Goal: Find specific page/section: Find specific page/section

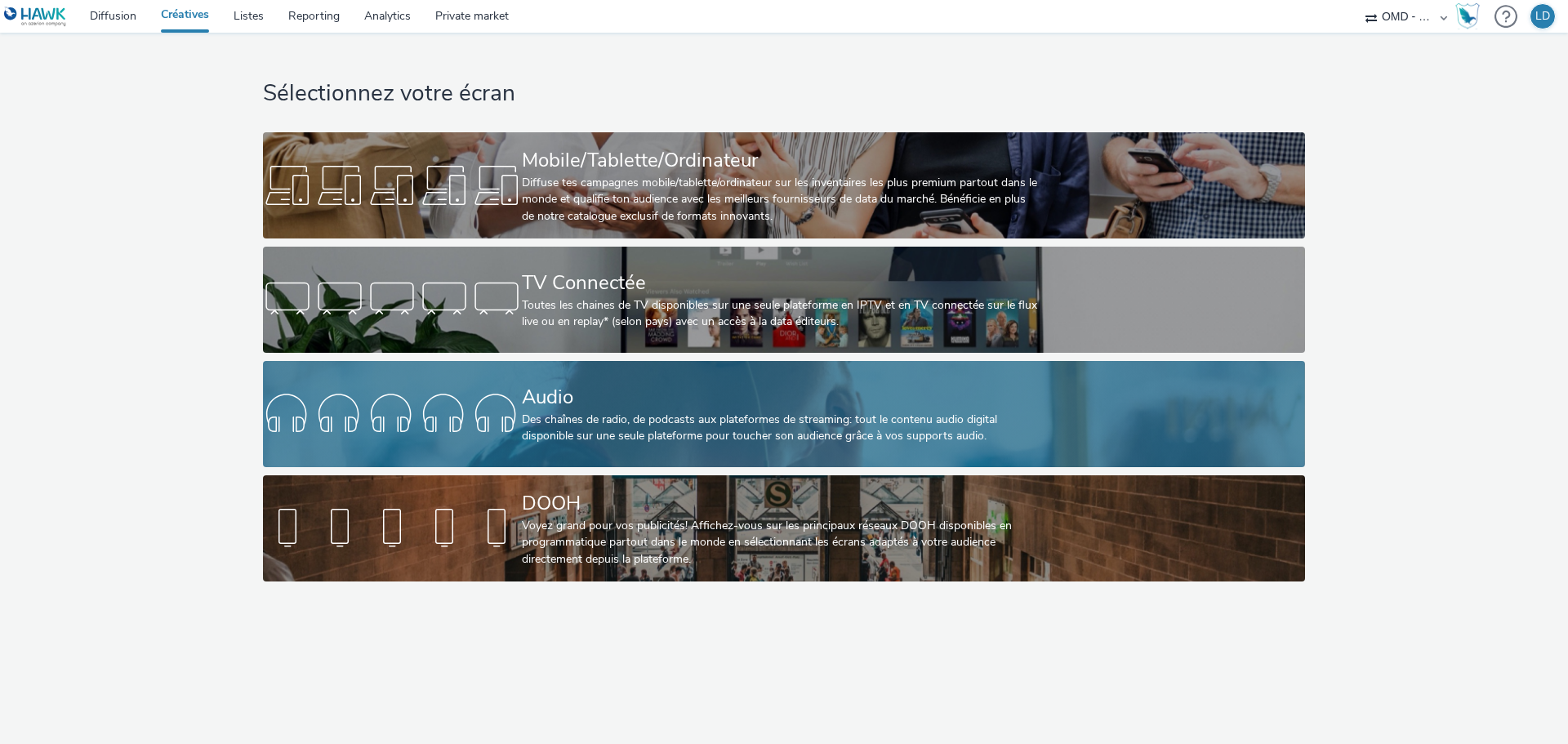
click at [568, 361] on div "Audio Des chaînes de radio, de podcasts aux plateformes de streaming: tout le c…" at bounding box center [781, 414] width 518 height 107
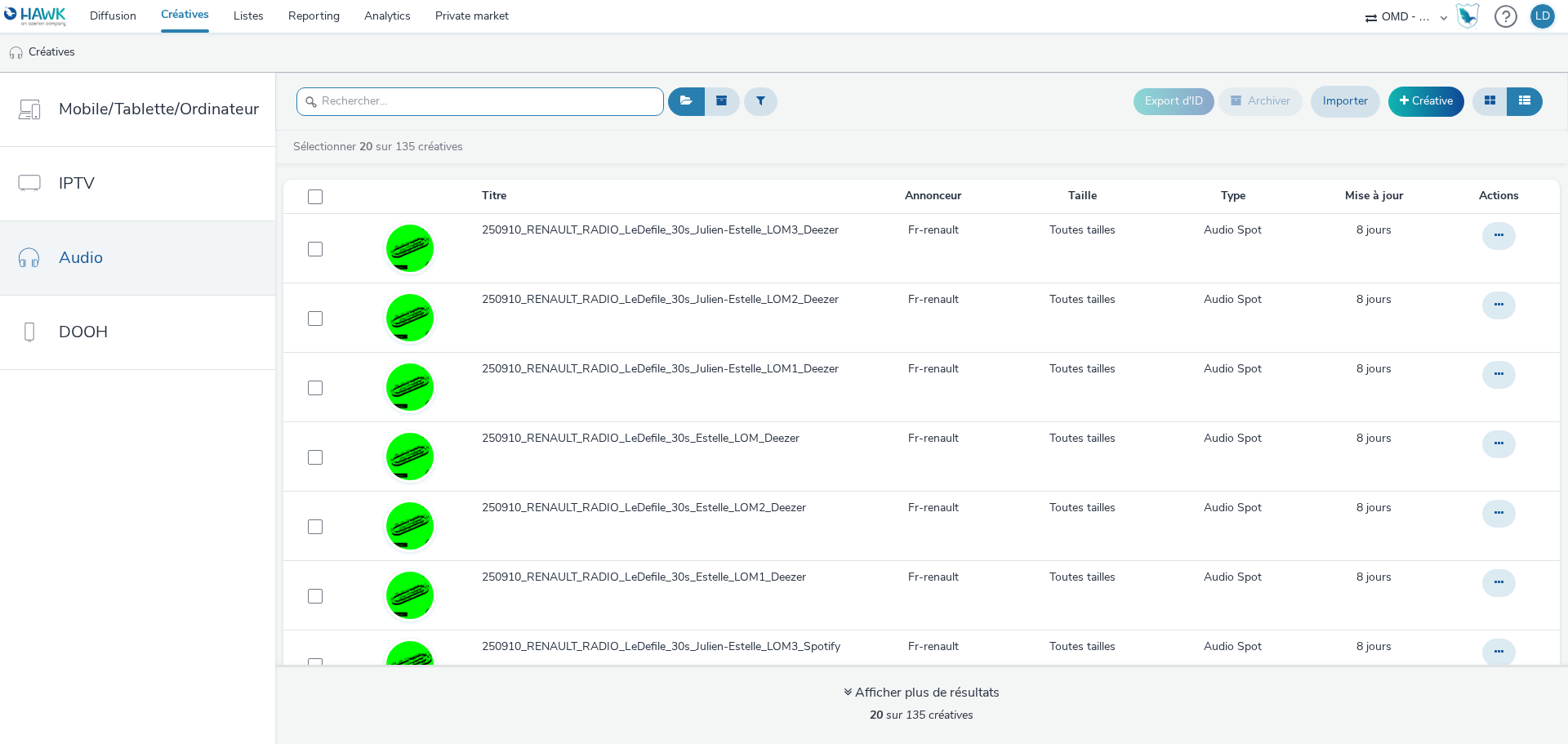
click at [444, 100] on input "text" at bounding box center [480, 101] width 368 height 28
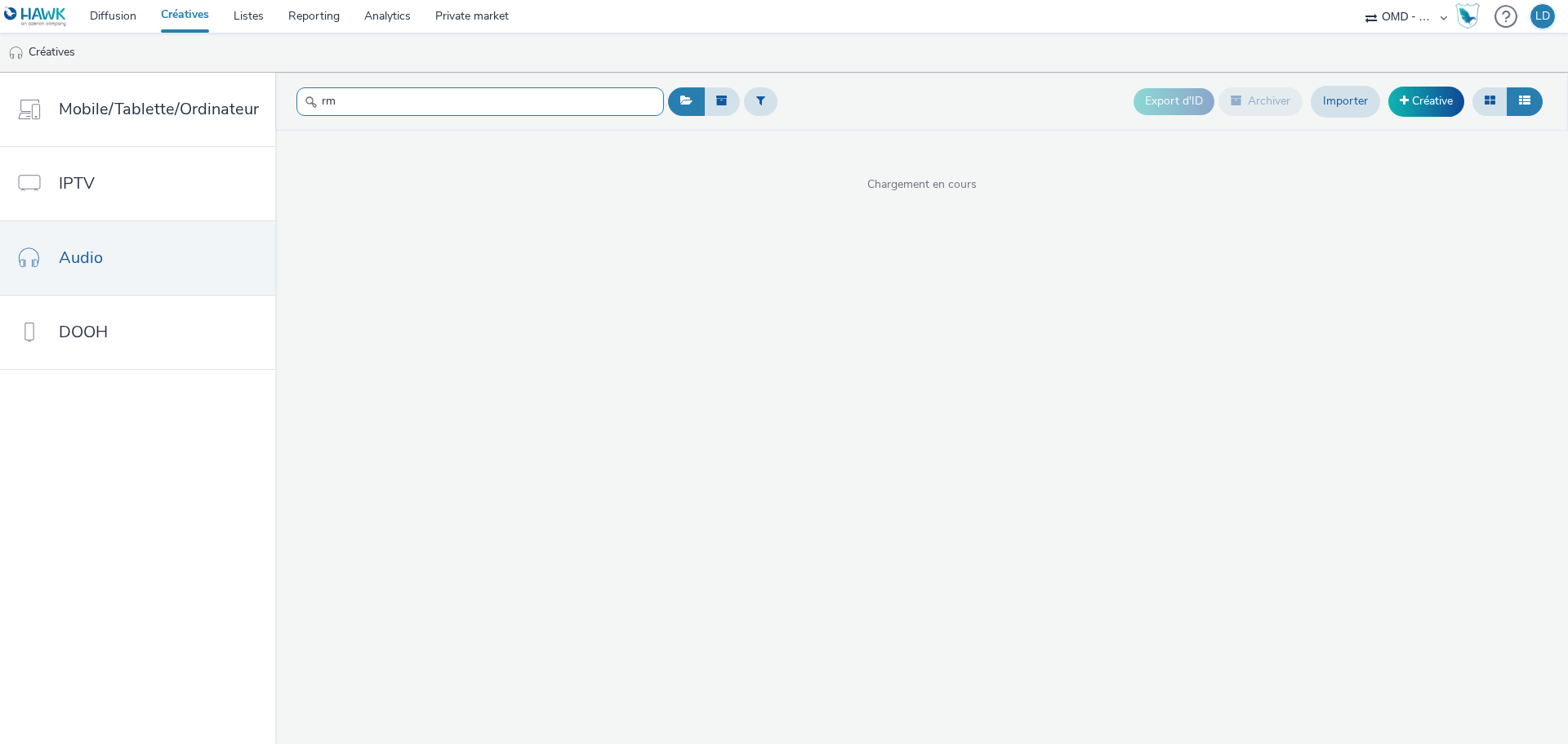
type input "r"
type input "l"
type input "rmc"
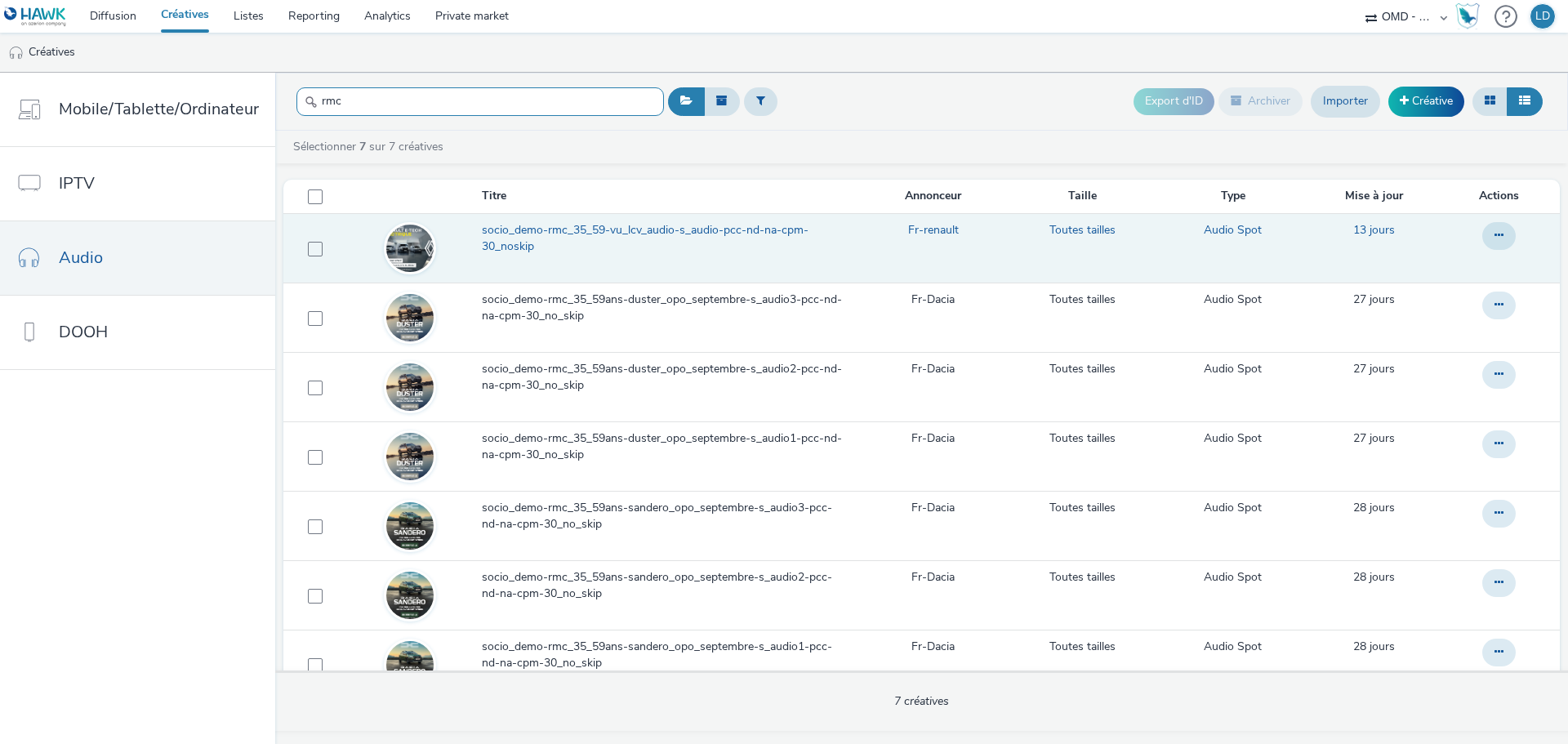
scroll to position [36, 0]
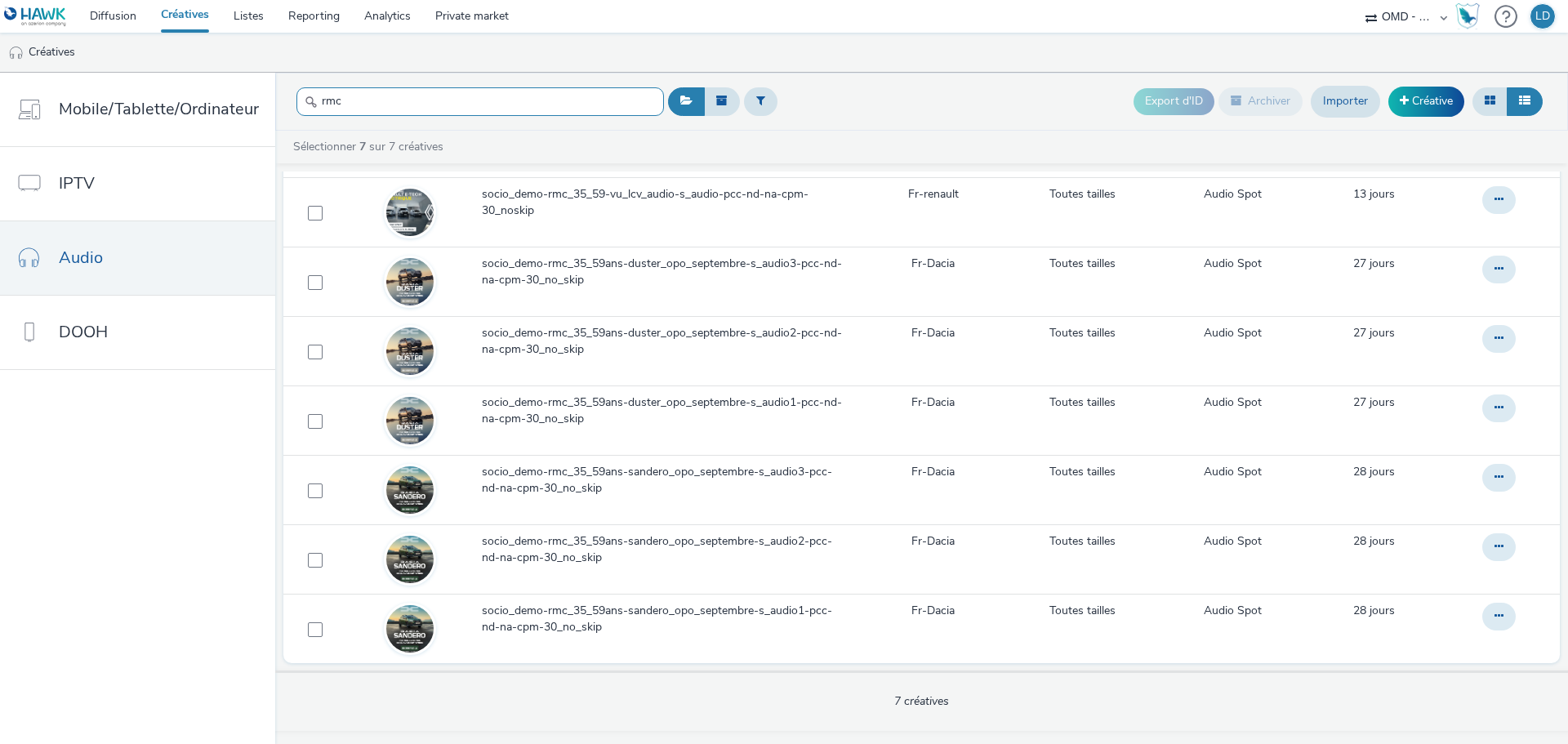
click at [476, 109] on input "rmc" at bounding box center [480, 101] width 368 height 28
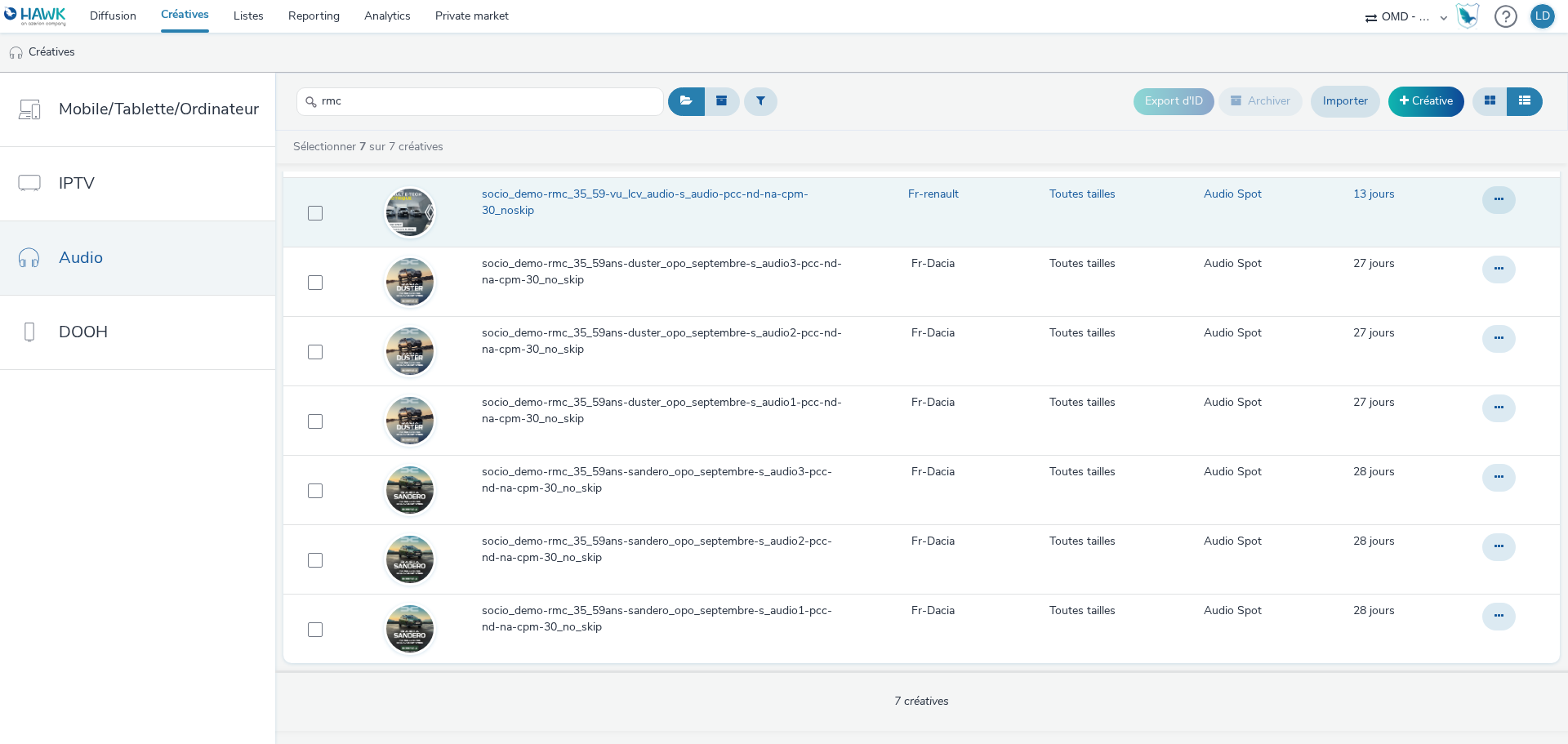
click at [486, 200] on span "socio_demo-rmc_35_59-vu_lcv_audio-s_audio-pcc-nd-na-cpm-30_noskip" at bounding box center [669, 202] width 374 height 33
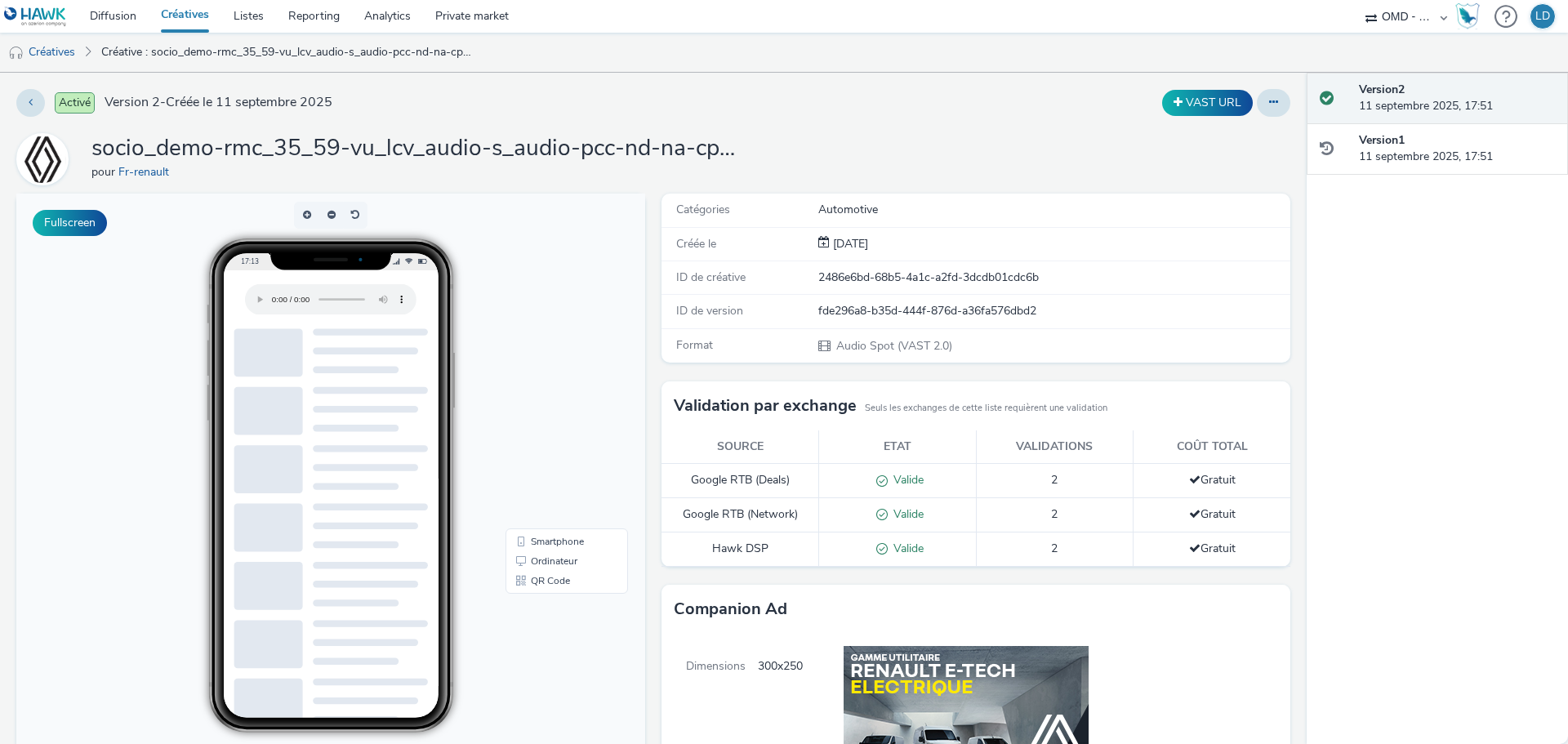
click at [356, 439] on div at bounding box center [330, 615] width 194 height 573
click at [33, 111] on button at bounding box center [30, 103] width 28 height 27
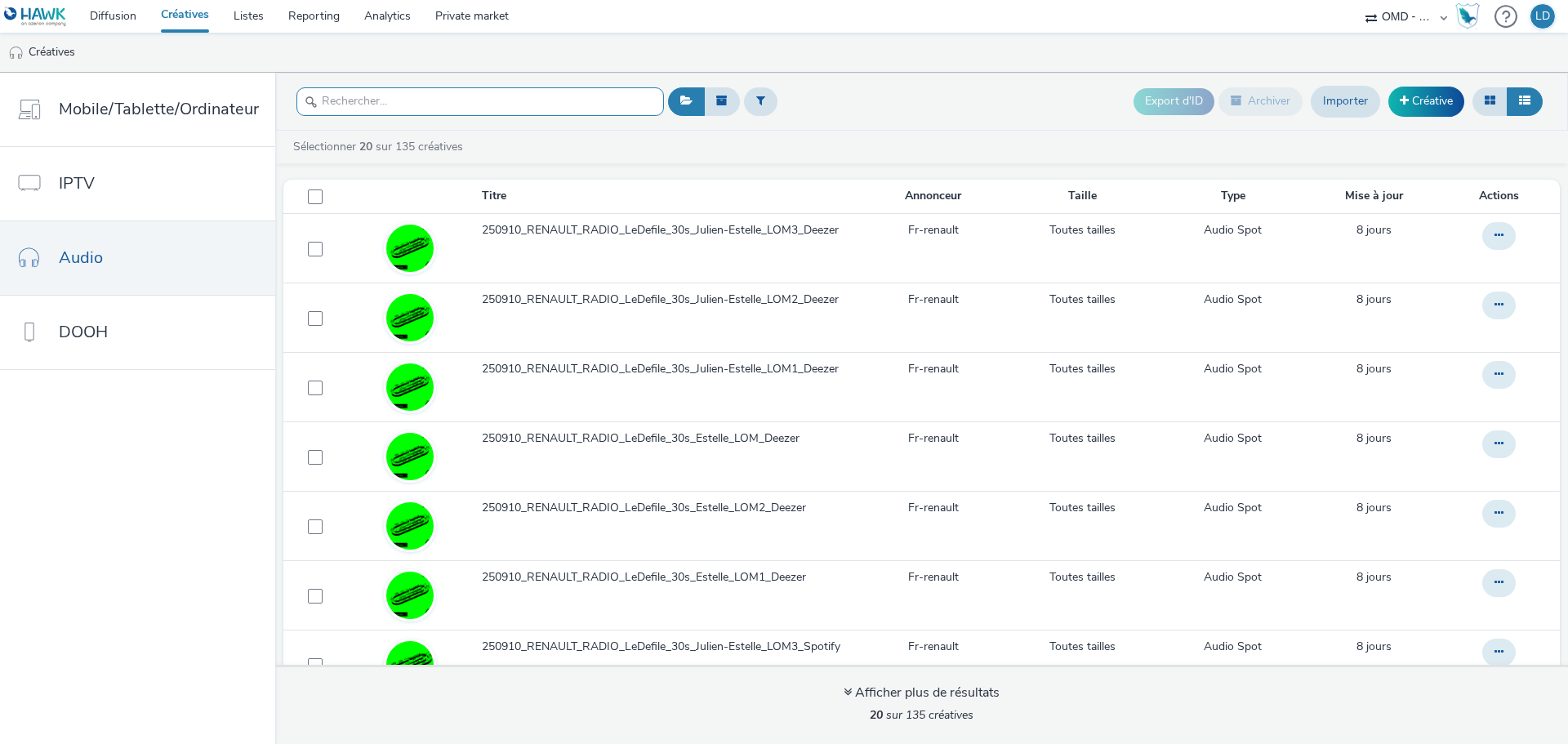
click at [416, 104] on input "text" at bounding box center [480, 101] width 368 height 28
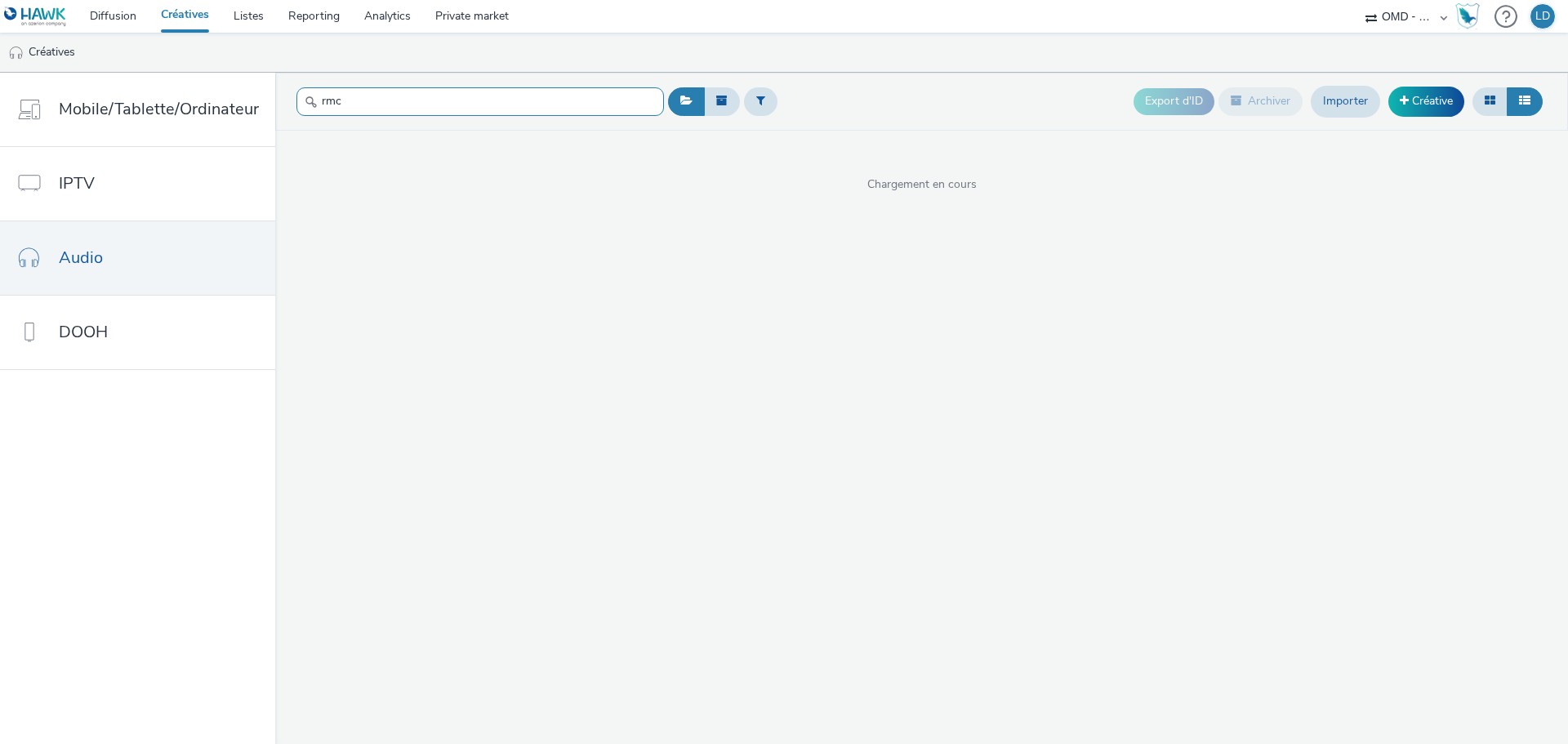
type input "rmc"
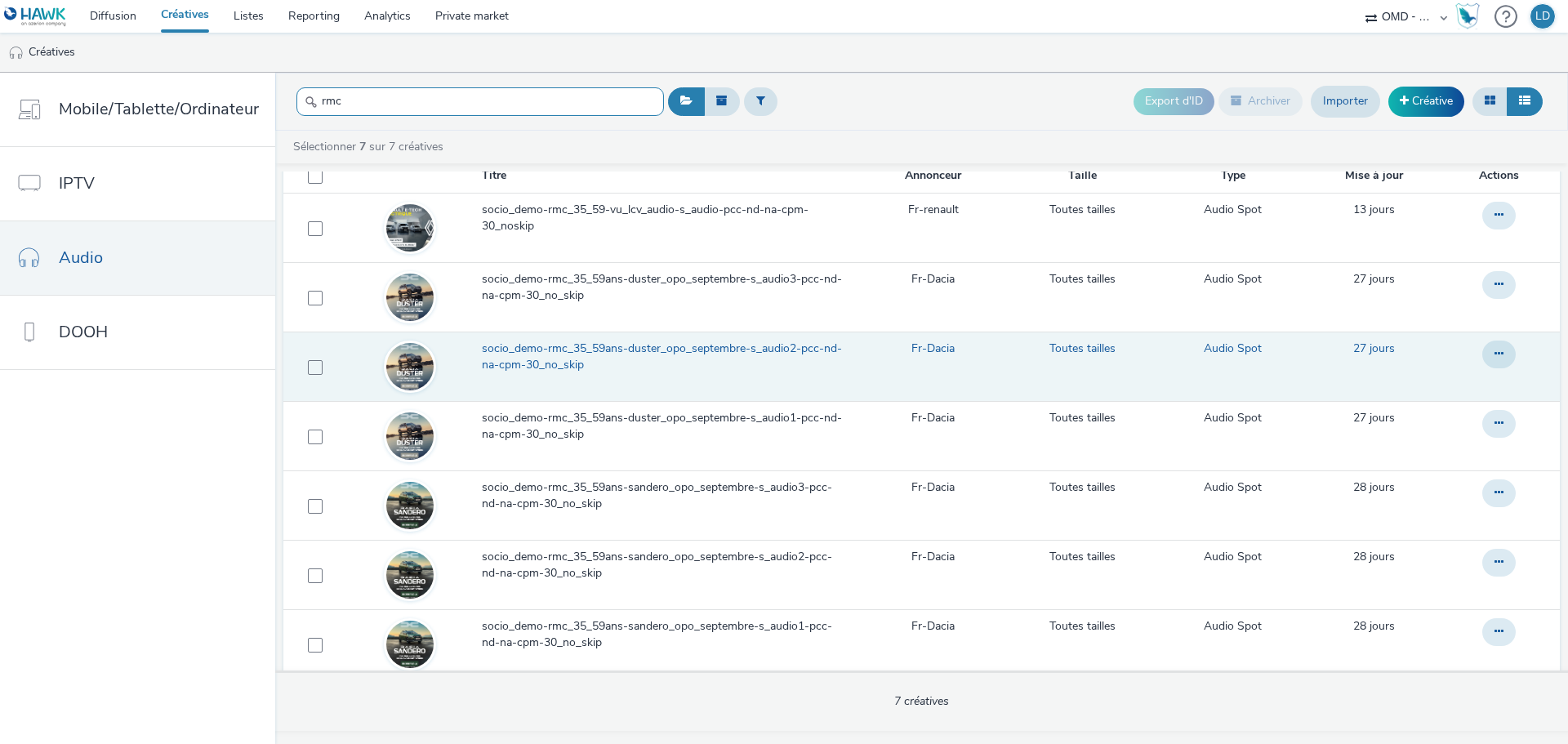
scroll to position [36, 0]
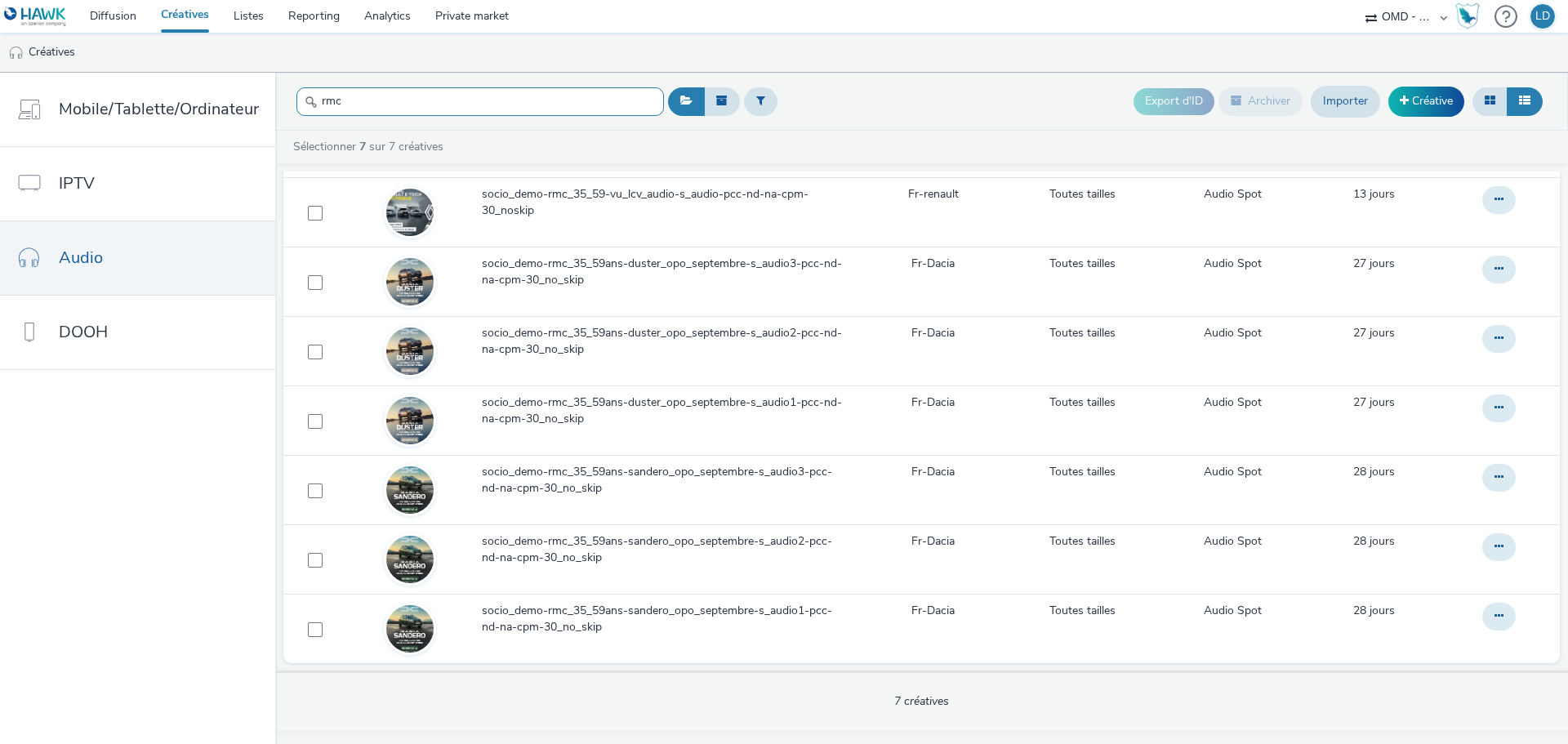
click at [351, 97] on input "rmc" at bounding box center [480, 101] width 368 height 28
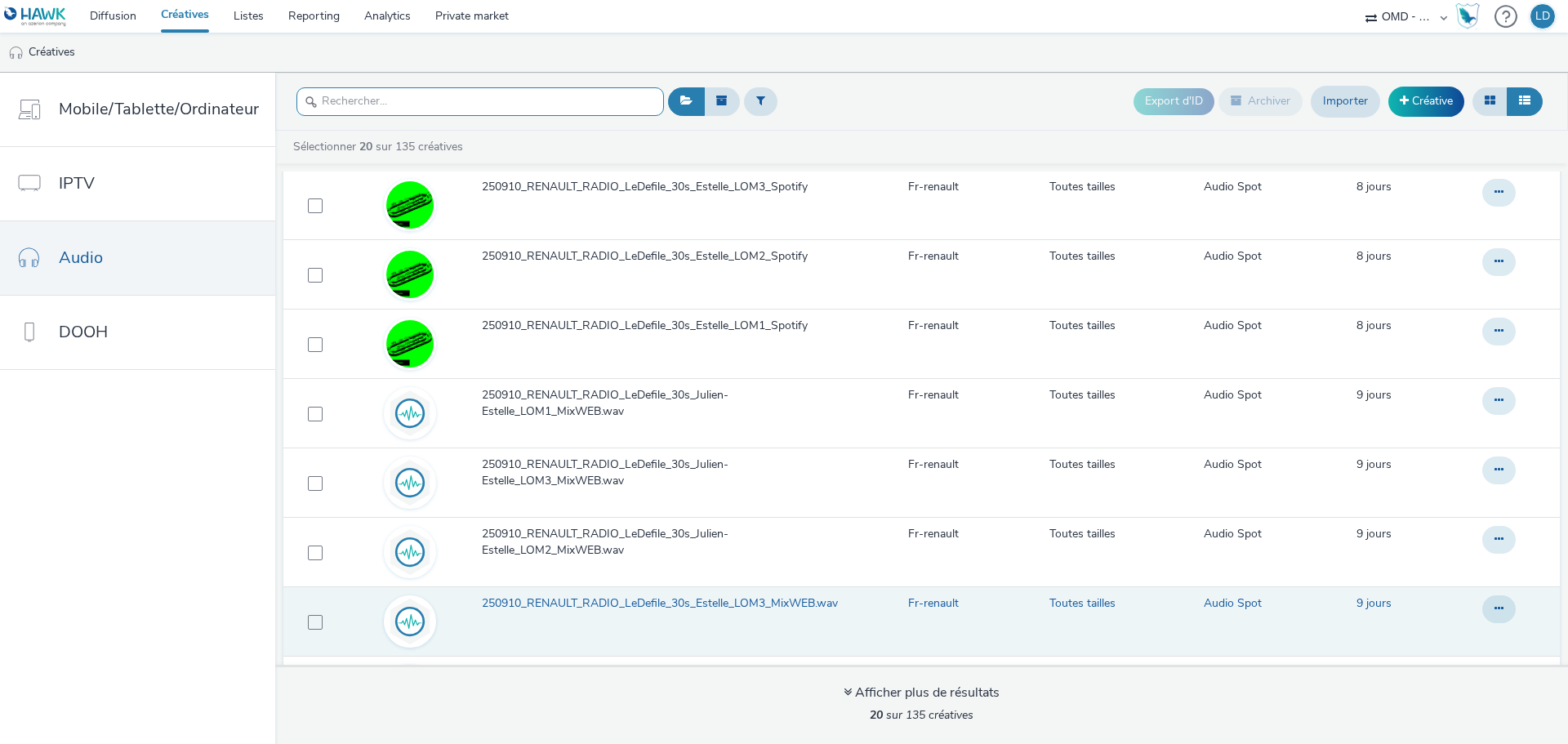
scroll to position [735, 0]
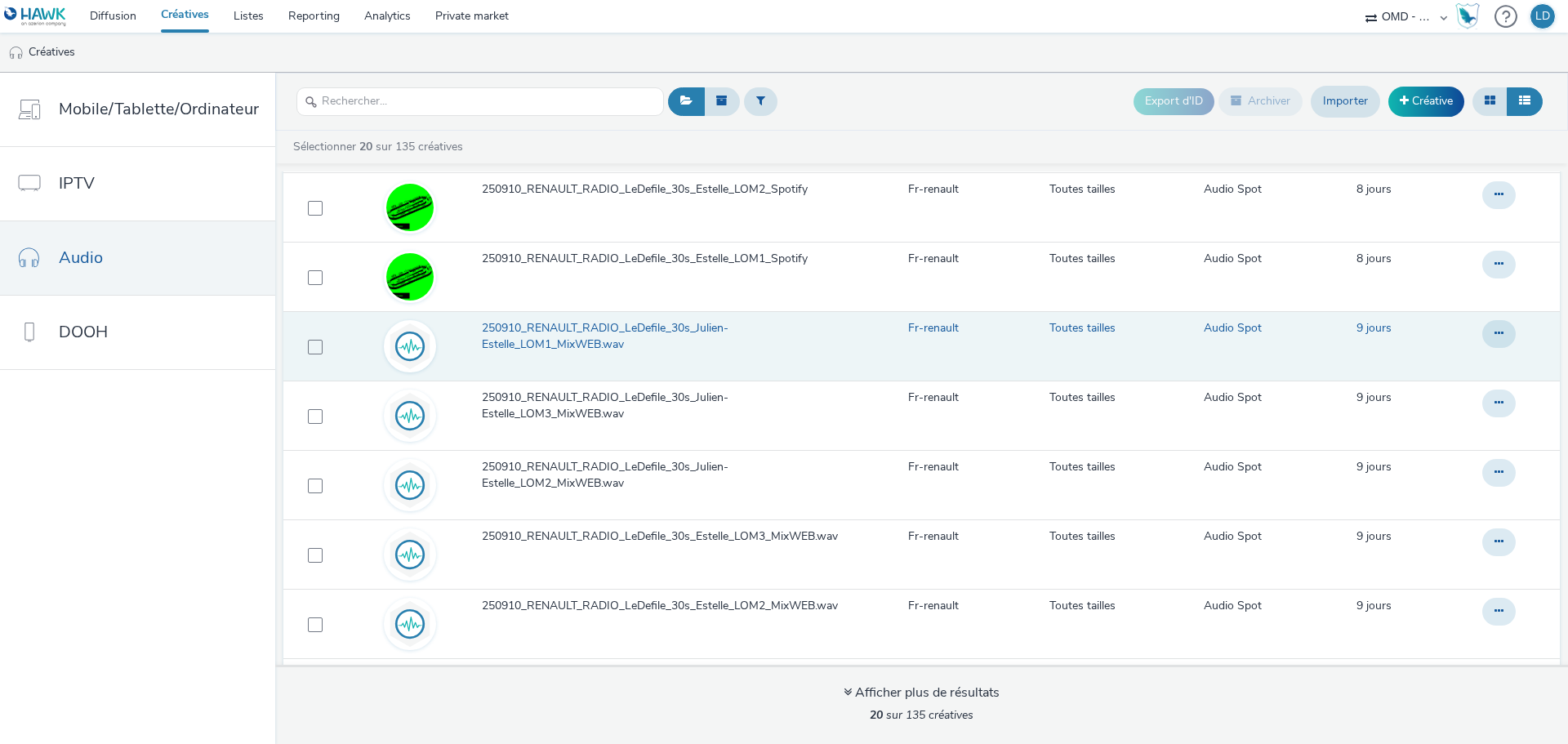
click at [554, 335] on span "250910_RENAULT_RADIO_LeDefile_30s_Julien-Estelle_LOM1_MixWEB.wav" at bounding box center [669, 336] width 374 height 33
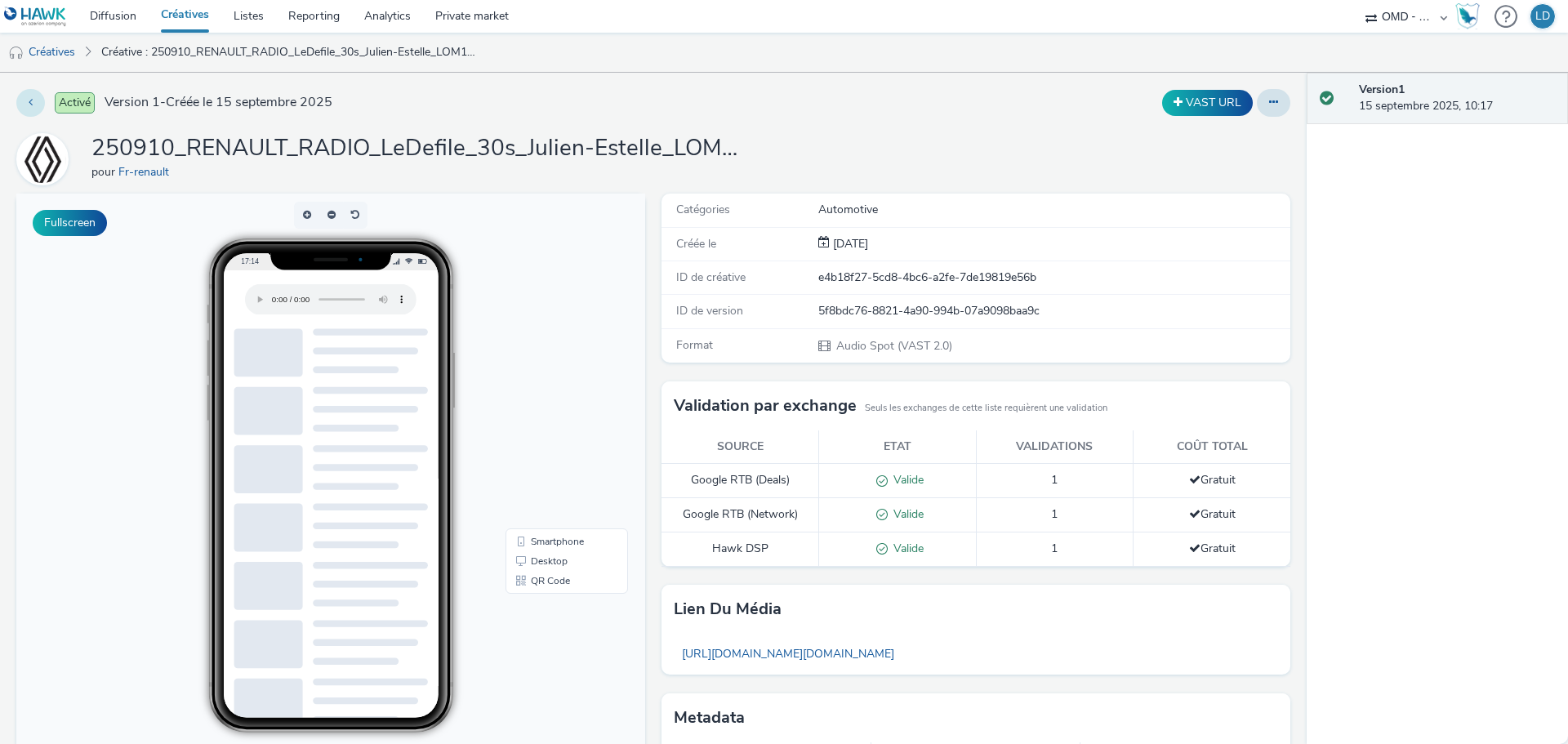
click at [40, 103] on button at bounding box center [30, 103] width 28 height 27
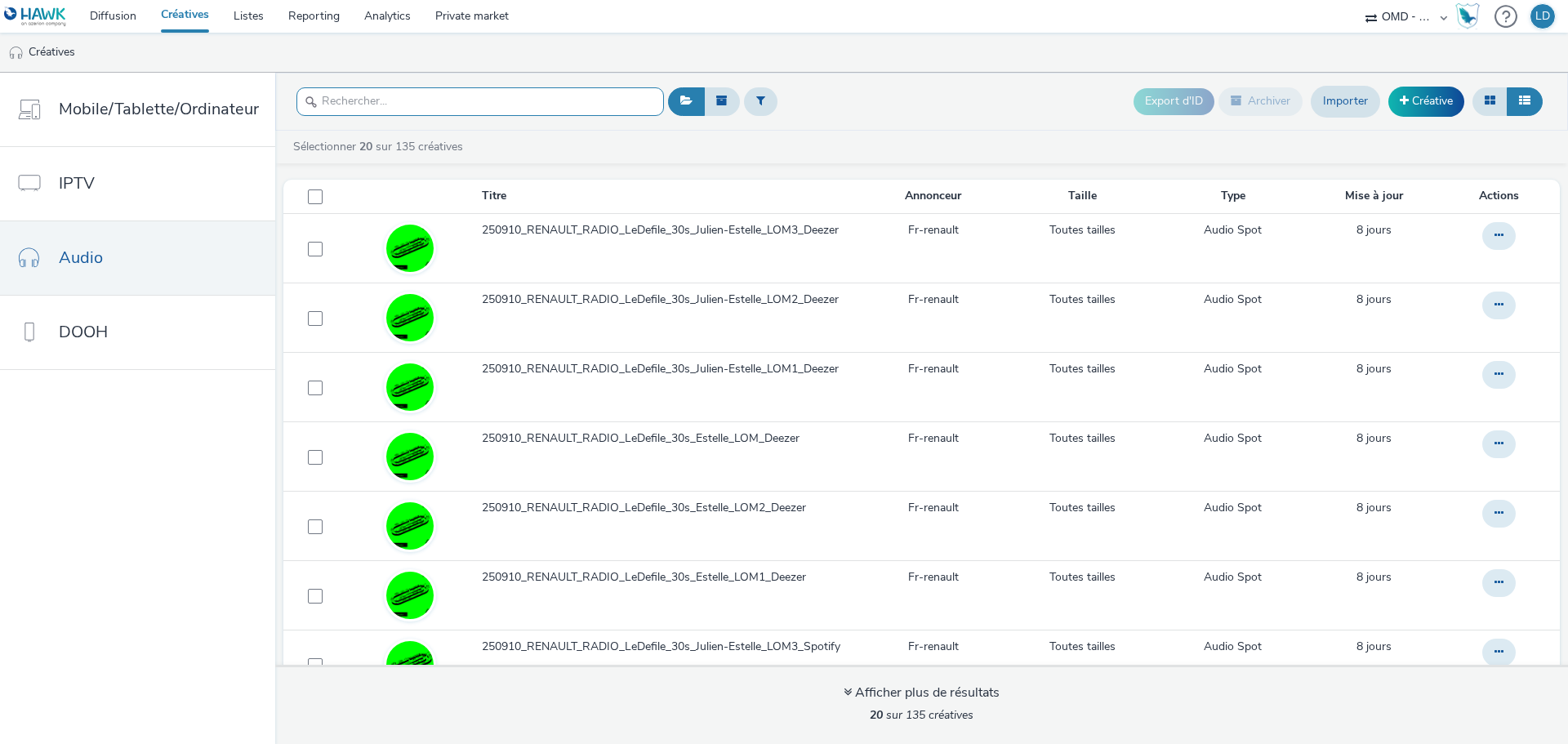
click at [463, 104] on input "text" at bounding box center [480, 101] width 368 height 28
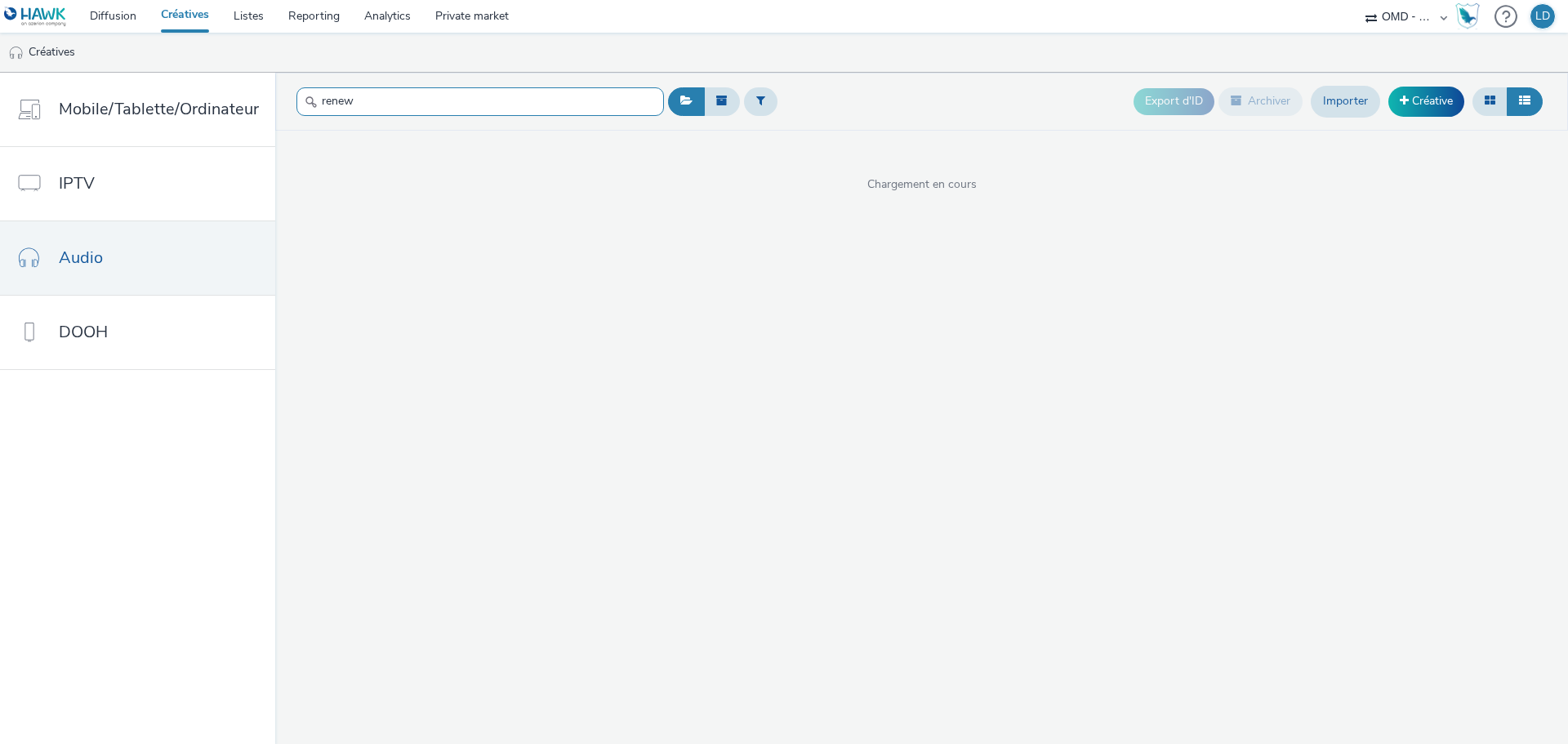
type input "renew"
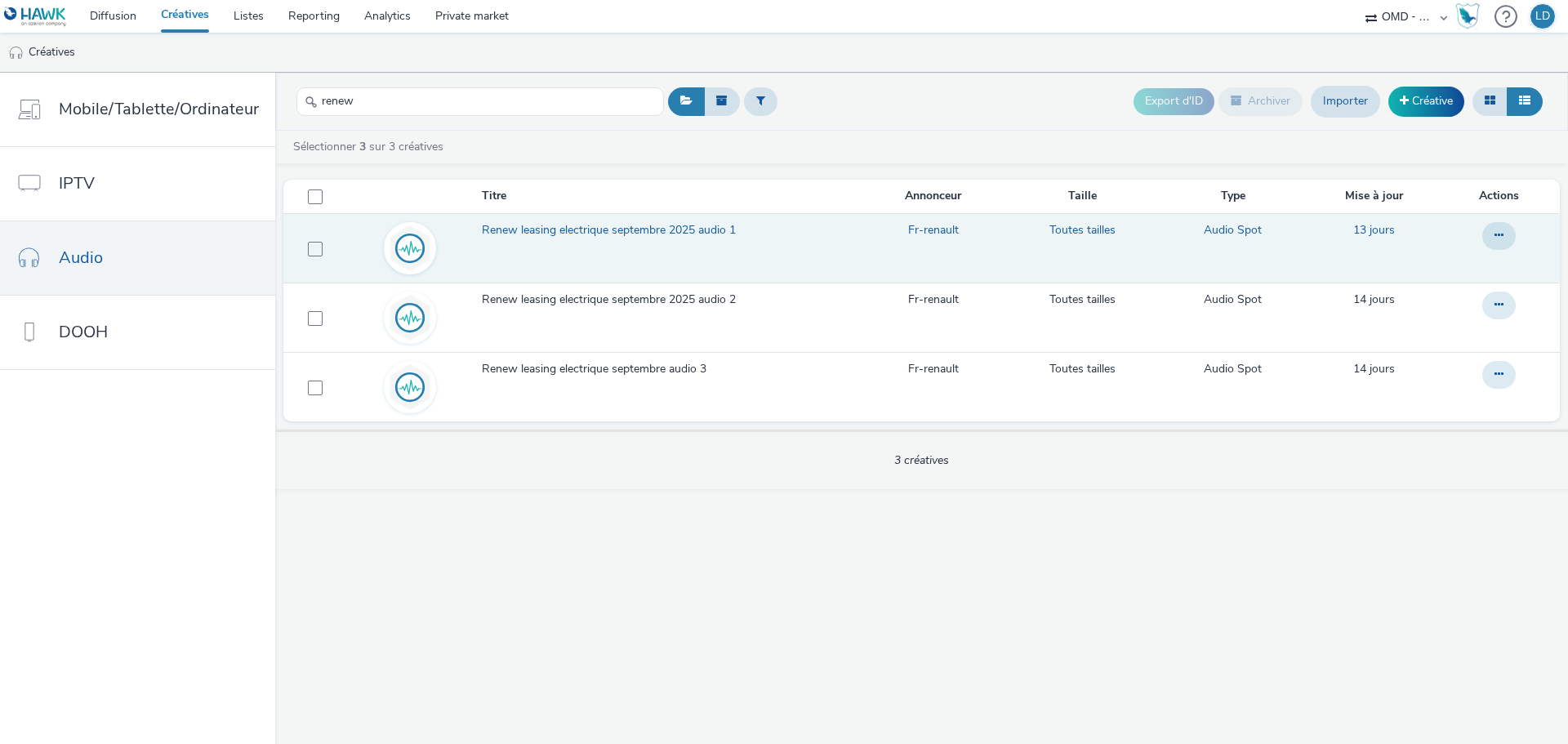
click at [559, 232] on span "Renew leasing electrique septembre 2025 audio 1" at bounding box center [612, 230] width 261 height 17
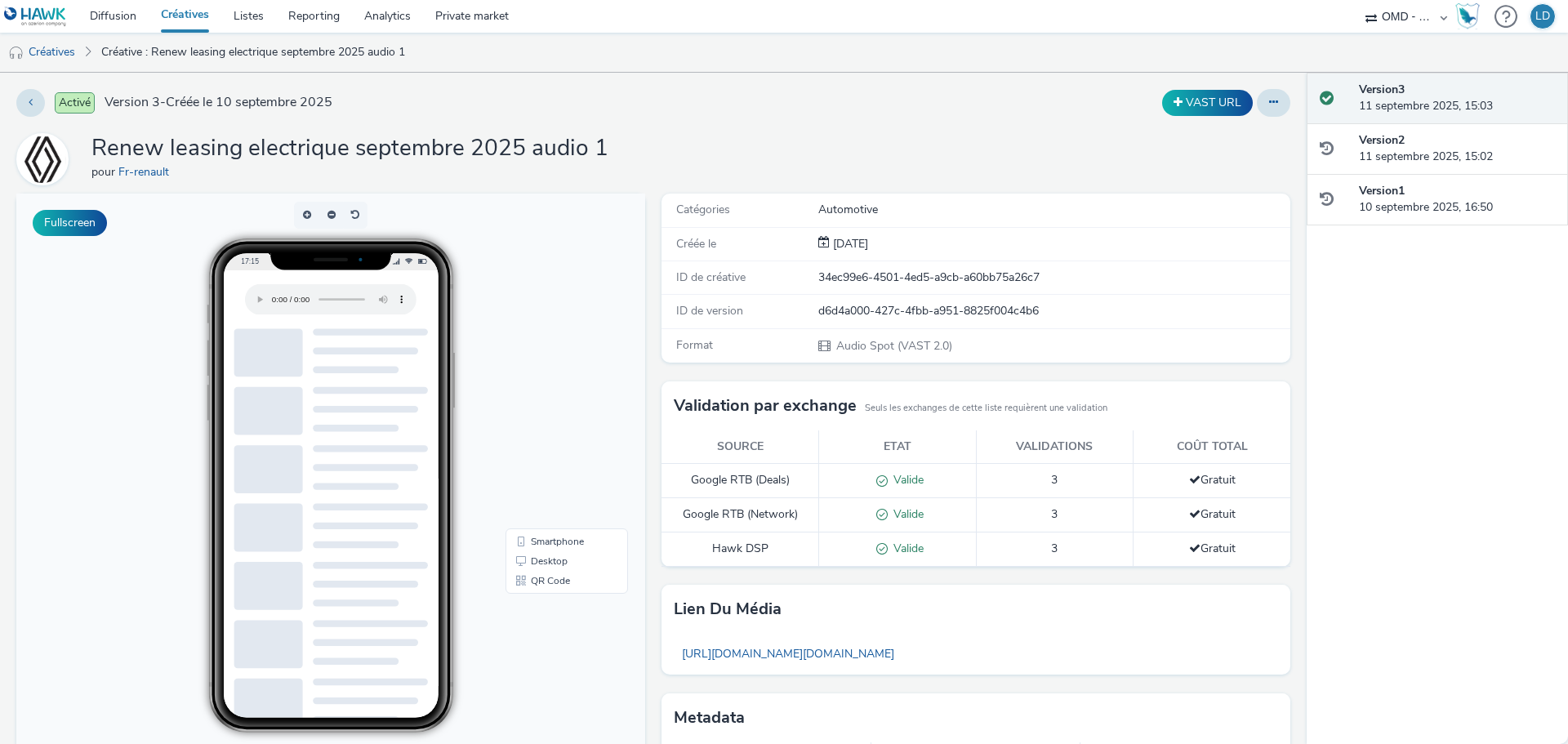
scroll to position [137, 0]
